Goal: Information Seeking & Learning: Compare options

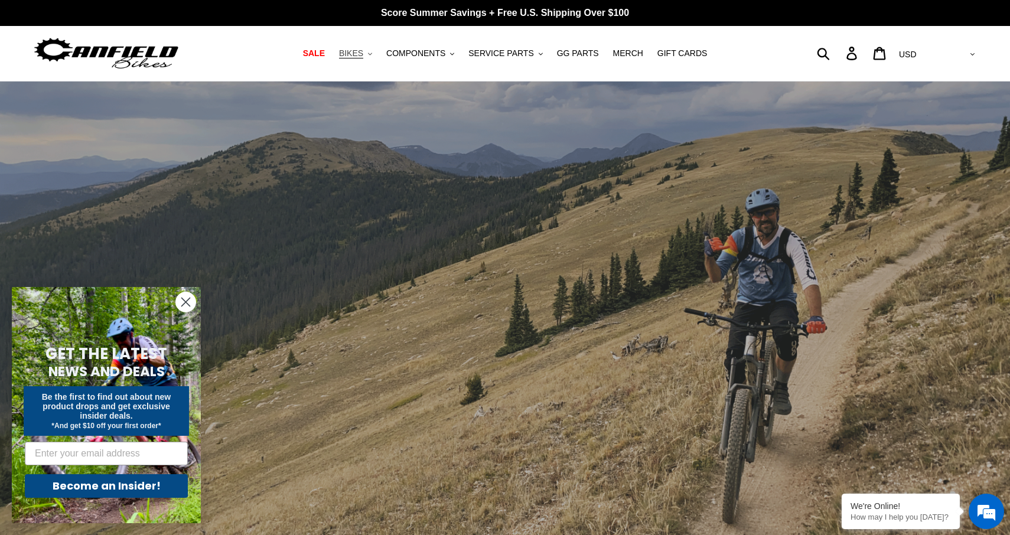
click at [363, 54] on span "BIKES" at bounding box center [351, 53] width 24 height 10
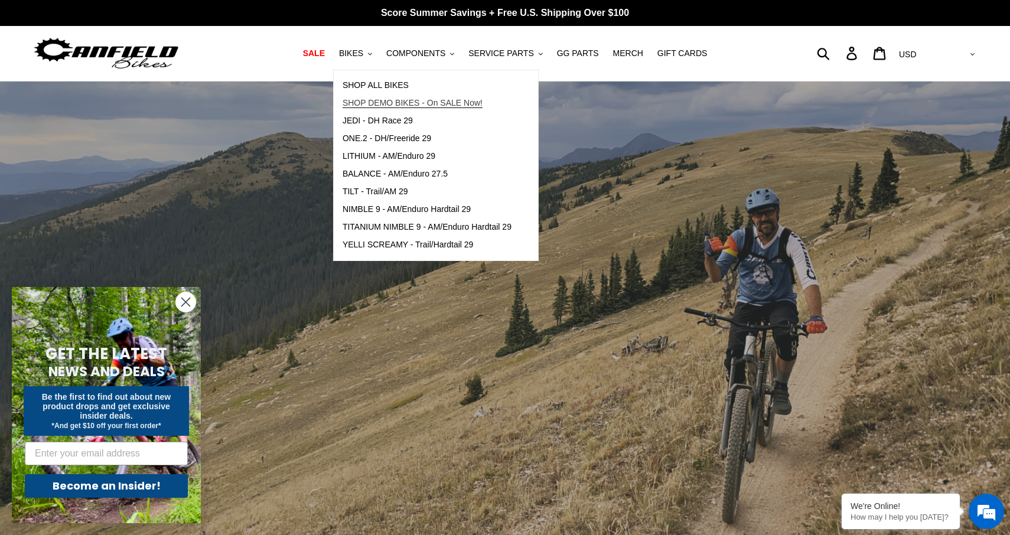
click at [375, 102] on span "SHOP DEMO BIKES - On SALE Now!" at bounding box center [413, 103] width 140 height 10
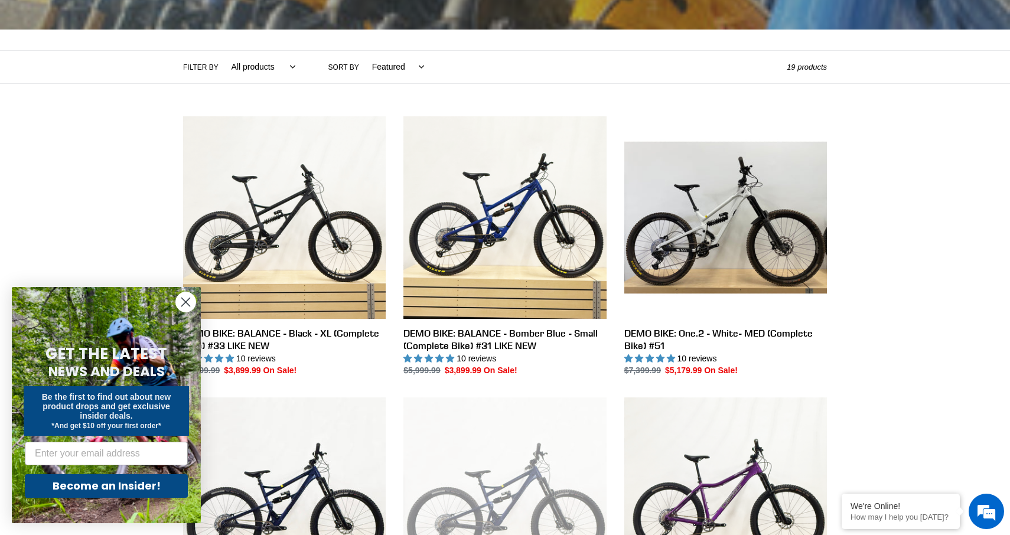
scroll to position [230, 0]
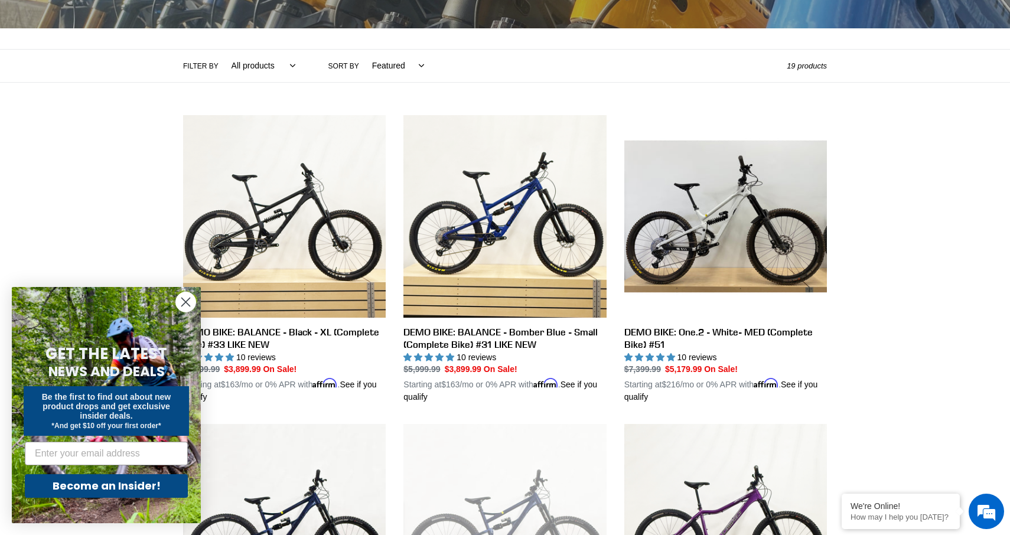
click at [193, 301] on circle "Close dialog" at bounding box center [185, 301] width 19 height 19
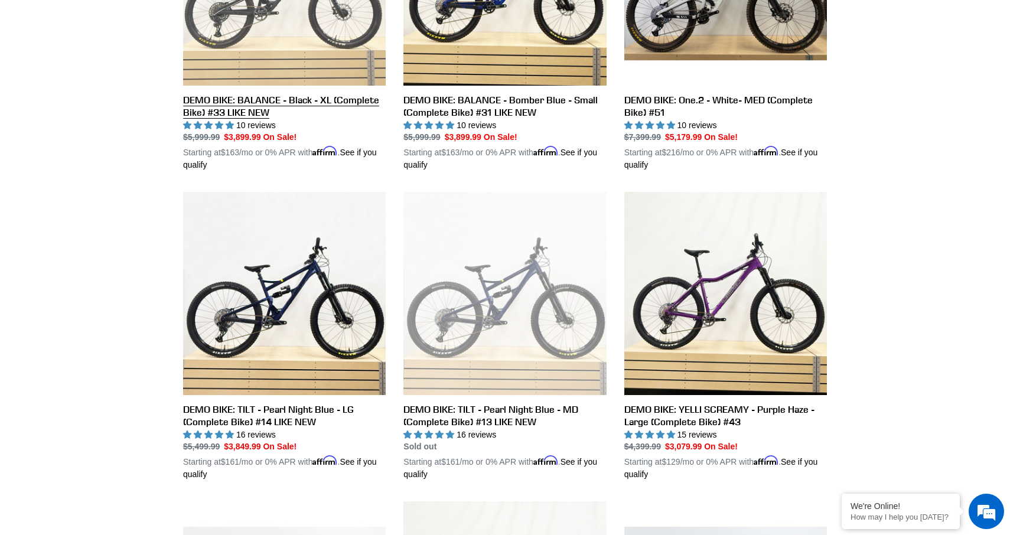
scroll to position [0, 0]
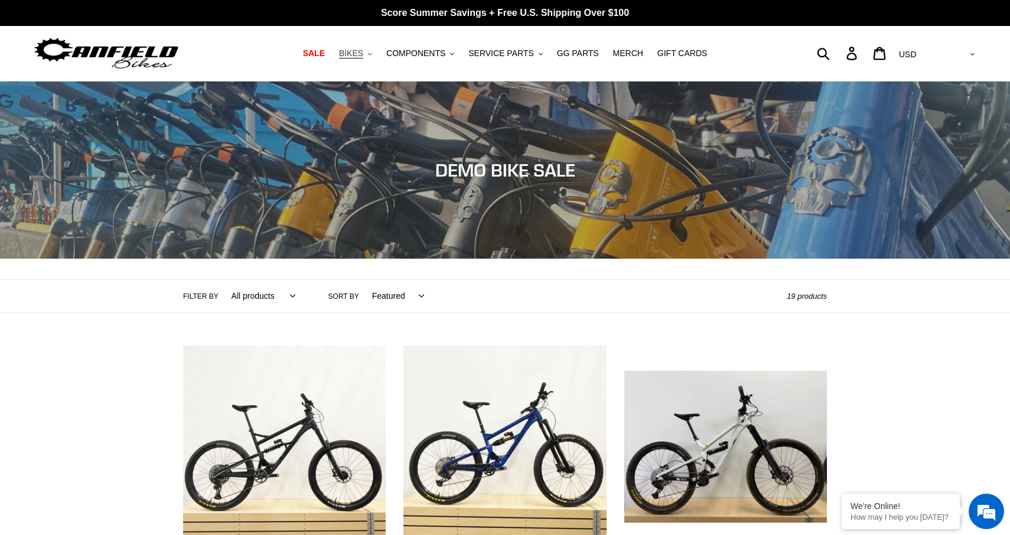
click at [370, 46] on button "BIKES .cls-1{fill:#231f20}" at bounding box center [355, 53] width 45 height 16
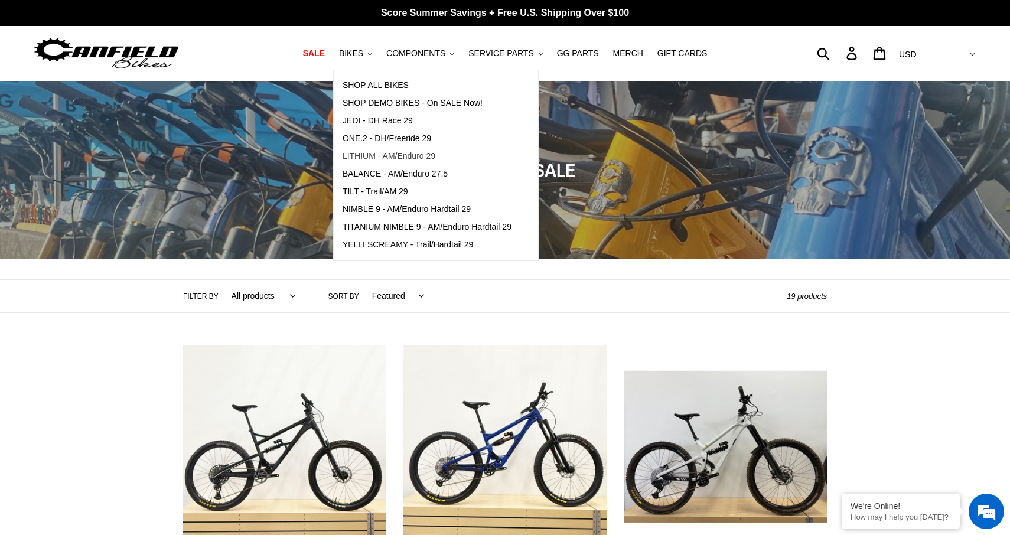
click at [395, 152] on span "LITHIUM - AM/Enduro 29" at bounding box center [389, 156] width 93 height 10
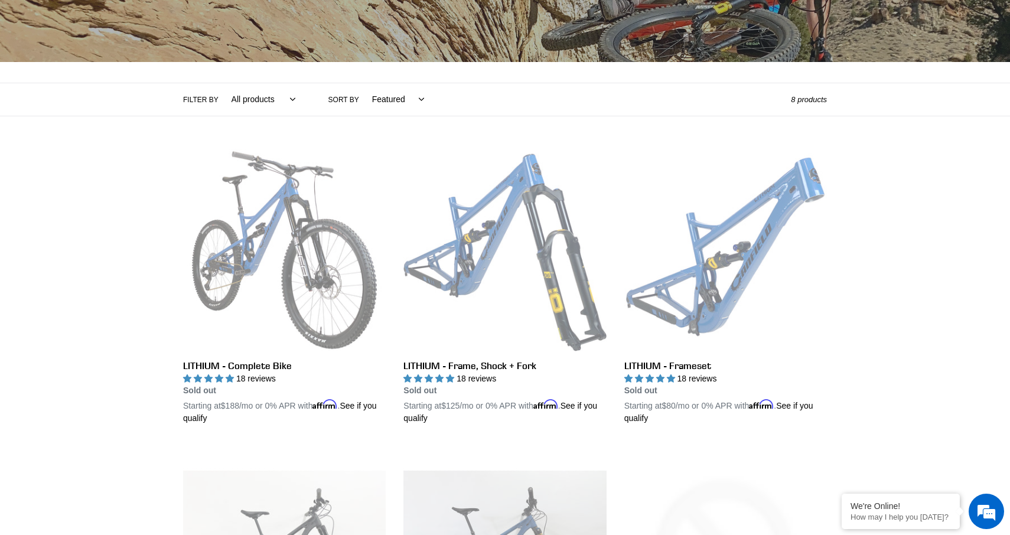
scroll to position [198, 0]
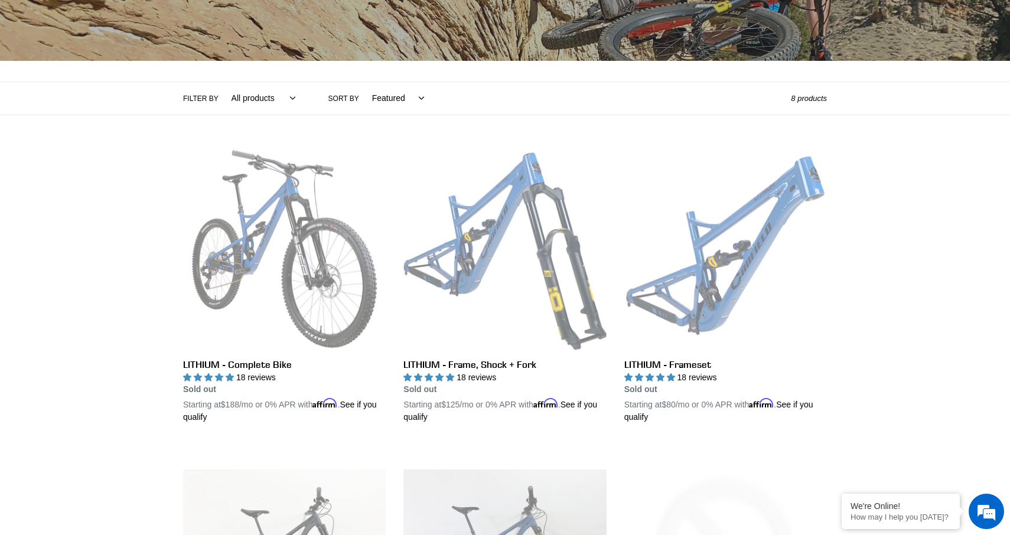
click at [879, 393] on div "Collection: LITHIUM - AM/Enduro 29er Filter by All products 29er BFCM23 BFCM24 …" at bounding box center [505, 464] width 1010 height 1160
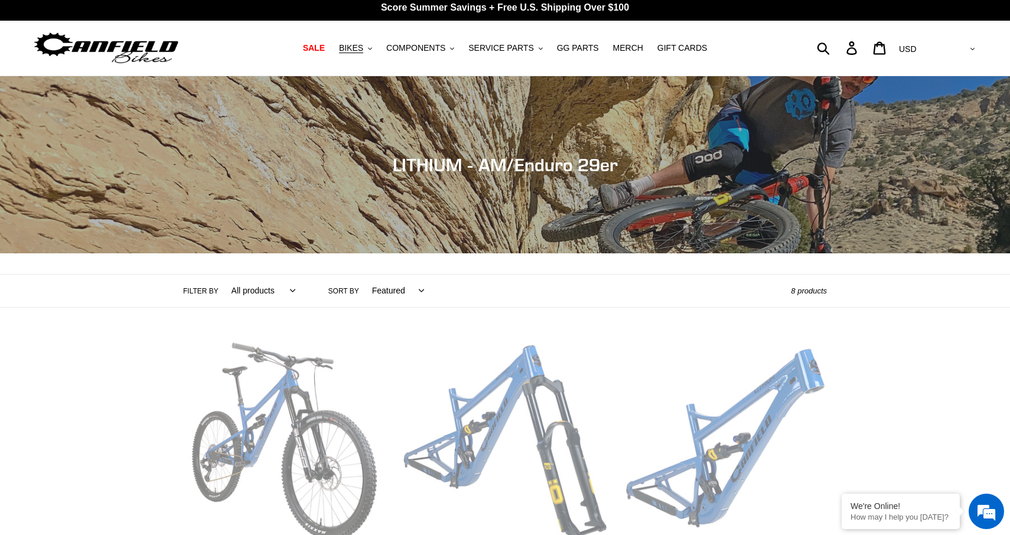
scroll to position [0, 0]
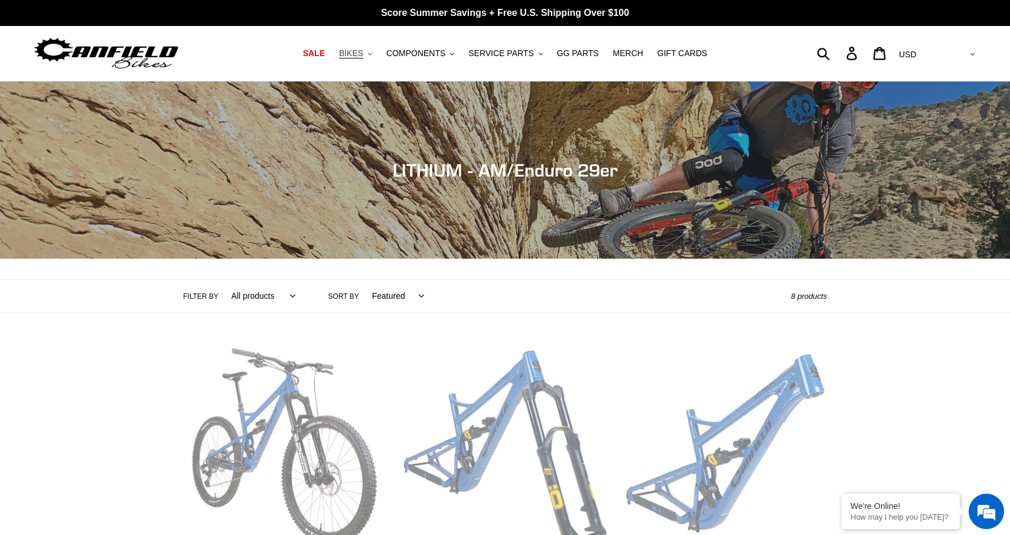
click at [358, 55] on span "BIKES" at bounding box center [351, 53] width 24 height 10
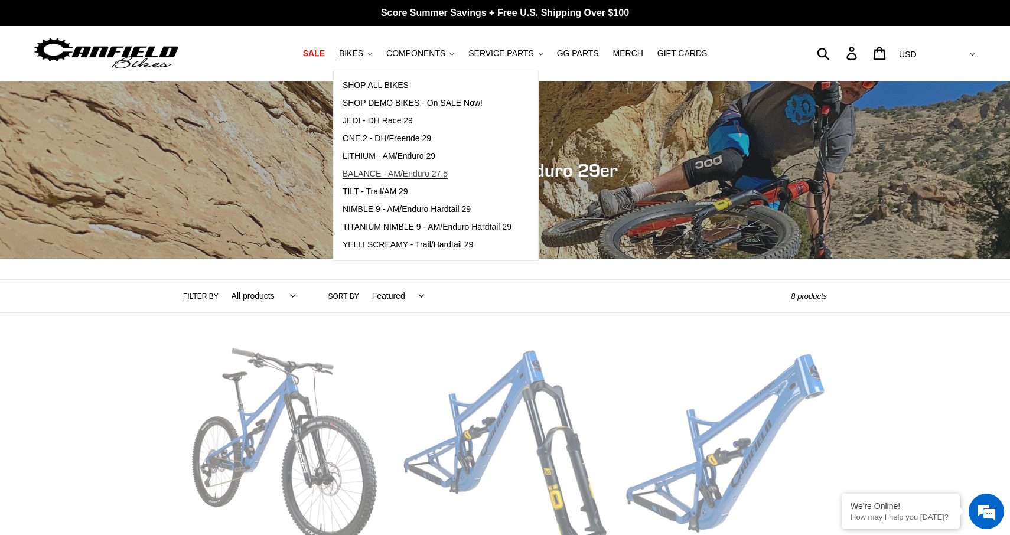
click at [391, 171] on span "BALANCE - AM/Enduro 27.5" at bounding box center [395, 174] width 105 height 10
